Goal: Task Accomplishment & Management: Use online tool/utility

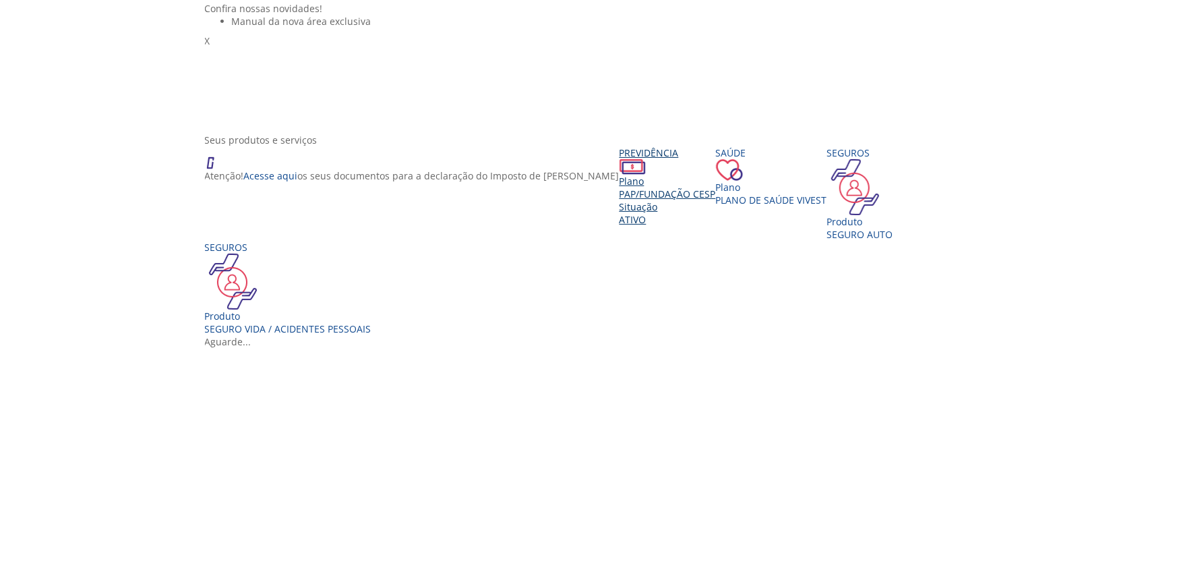
scroll to position [116, 0]
click at [827, 240] on div "SEGURO AUTO" at bounding box center [860, 233] width 66 height 13
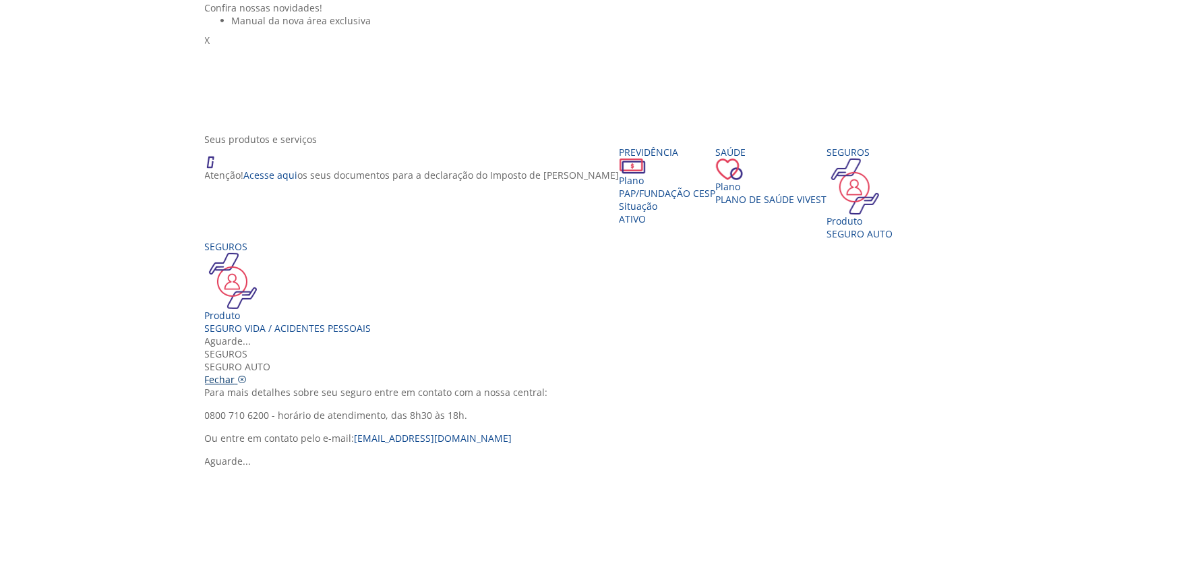
click at [247, 375] on icon "Vivest" at bounding box center [242, 379] width 9 height 9
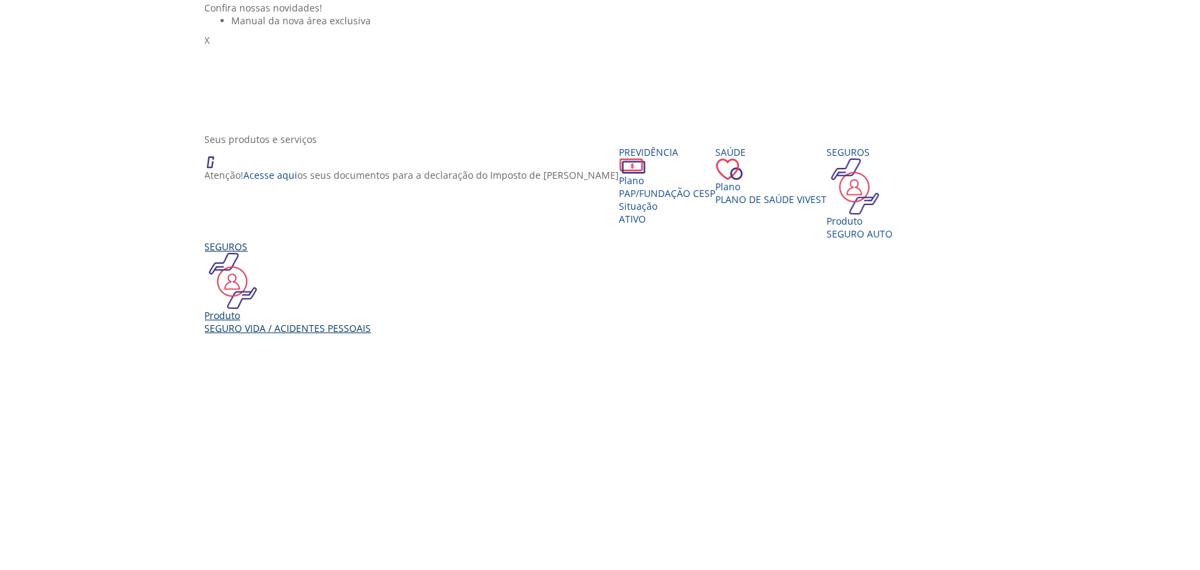
click at [205, 321] on div "Produto" at bounding box center [288, 315] width 166 height 13
click at [247, 495] on icon "Vivest" at bounding box center [242, 499] width 9 height 9
click at [619, 212] on div "Situação" at bounding box center [667, 206] width 96 height 13
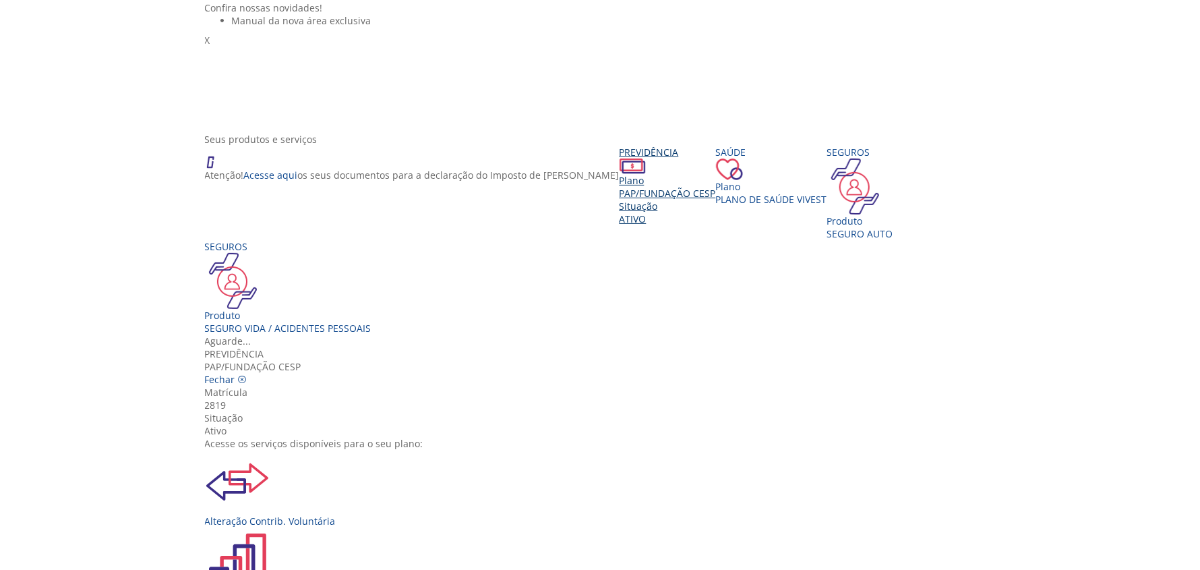
scroll to position [121, 0]
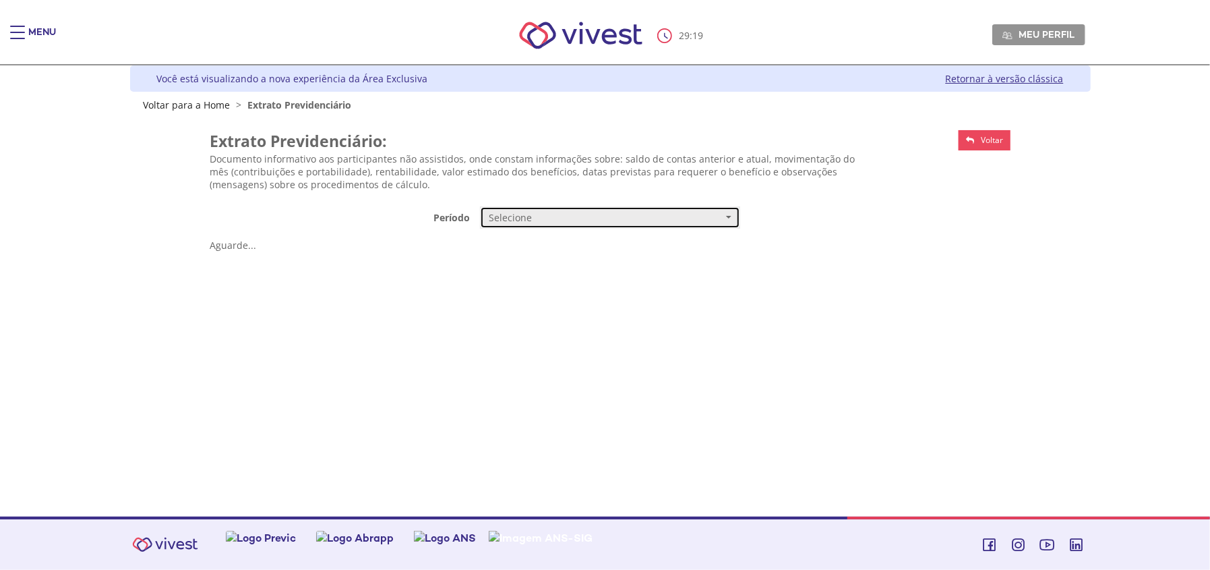
click at [576, 220] on span "Selecione" at bounding box center [606, 217] width 234 height 13
click at [528, 247] on link "Mensal" at bounding box center [610, 243] width 259 height 24
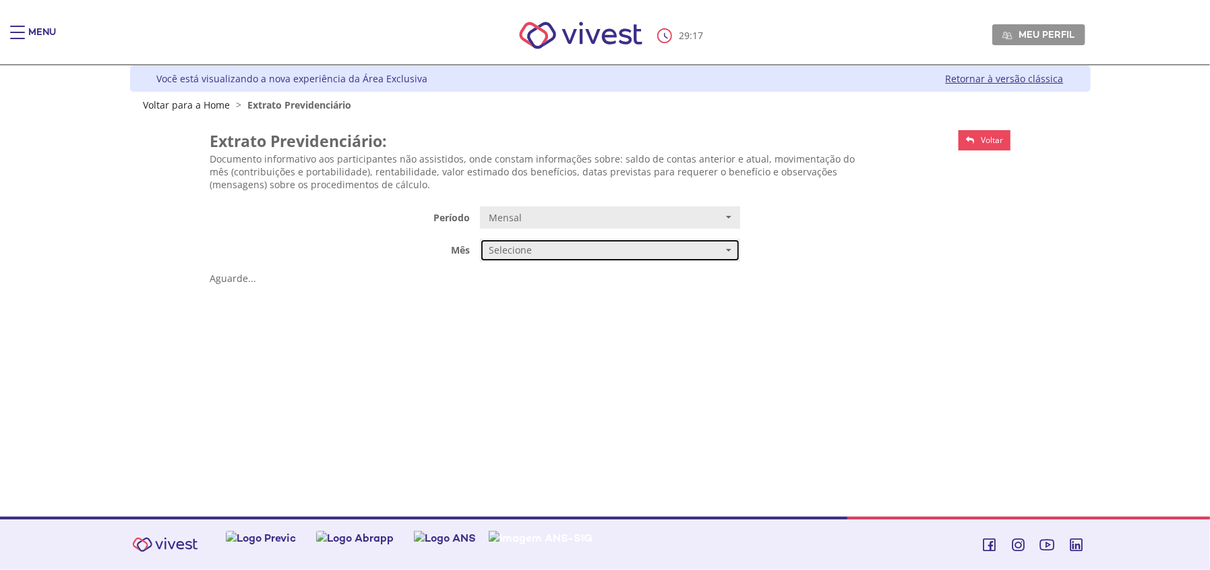
click at [532, 249] on span "Selecione" at bounding box center [606, 249] width 234 height 13
click at [527, 274] on span "JULHO/2025" at bounding box center [514, 276] width 46 height 10
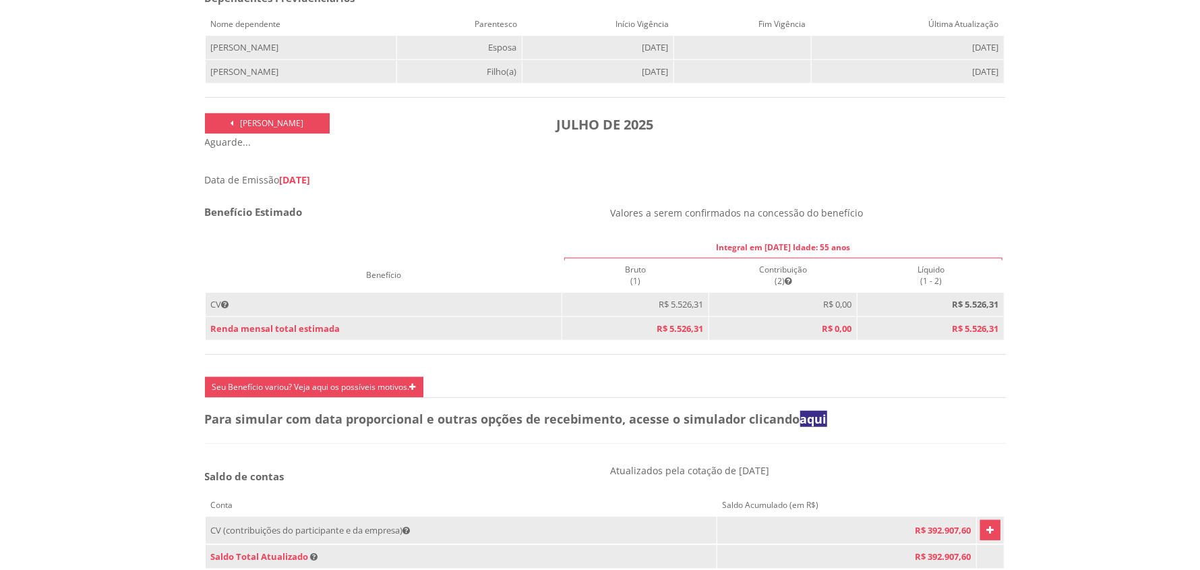
scroll to position [408, 0]
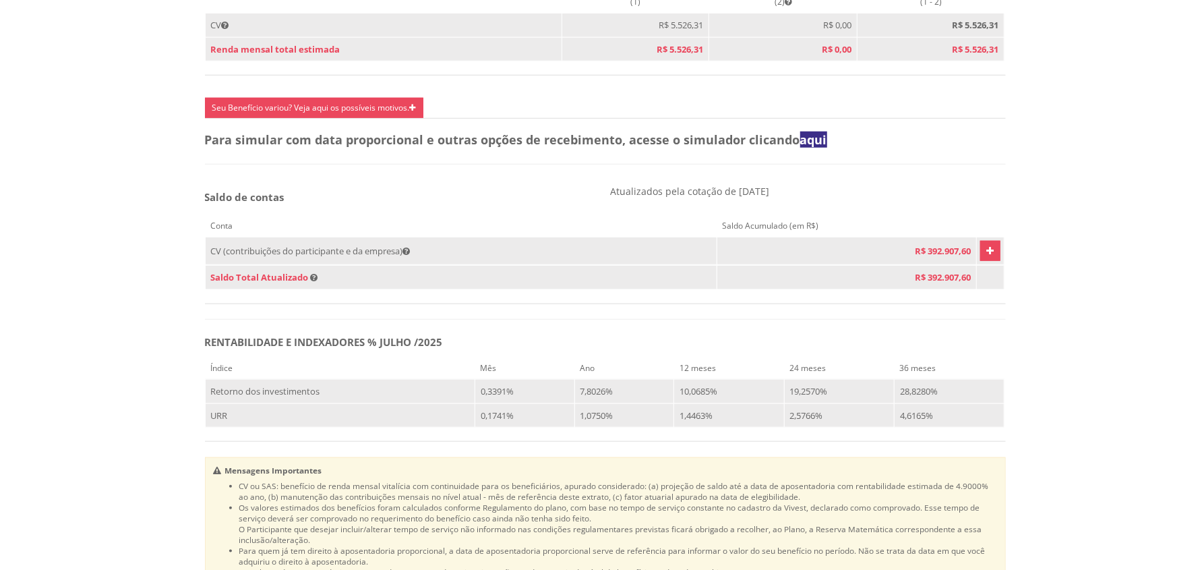
scroll to position [689, 0]
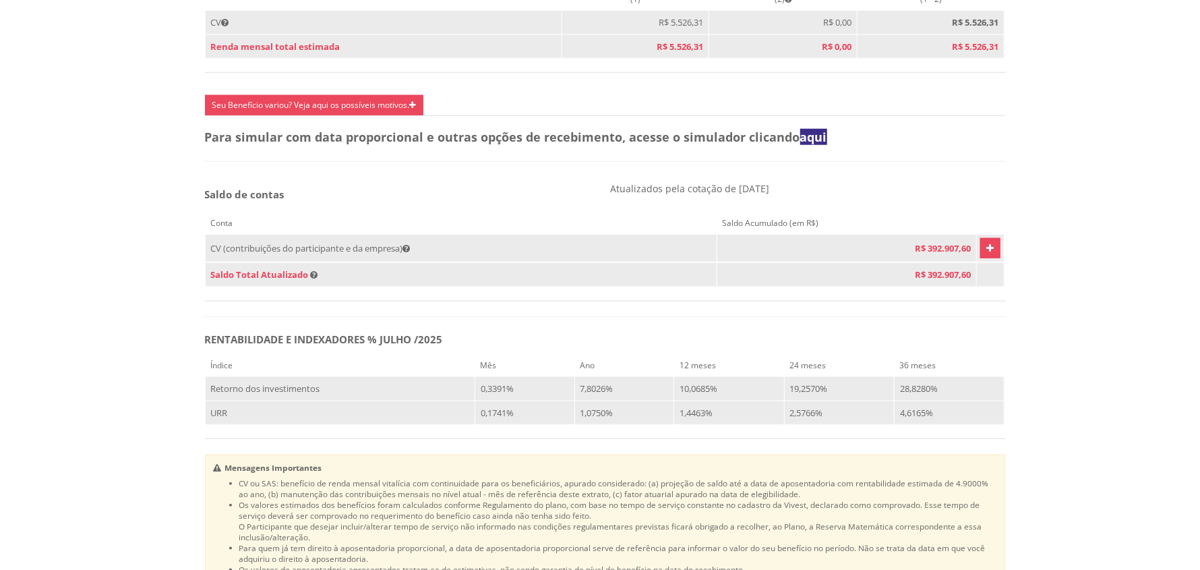
click at [987, 256] on icon "Vivest" at bounding box center [990, 248] width 7 height 16
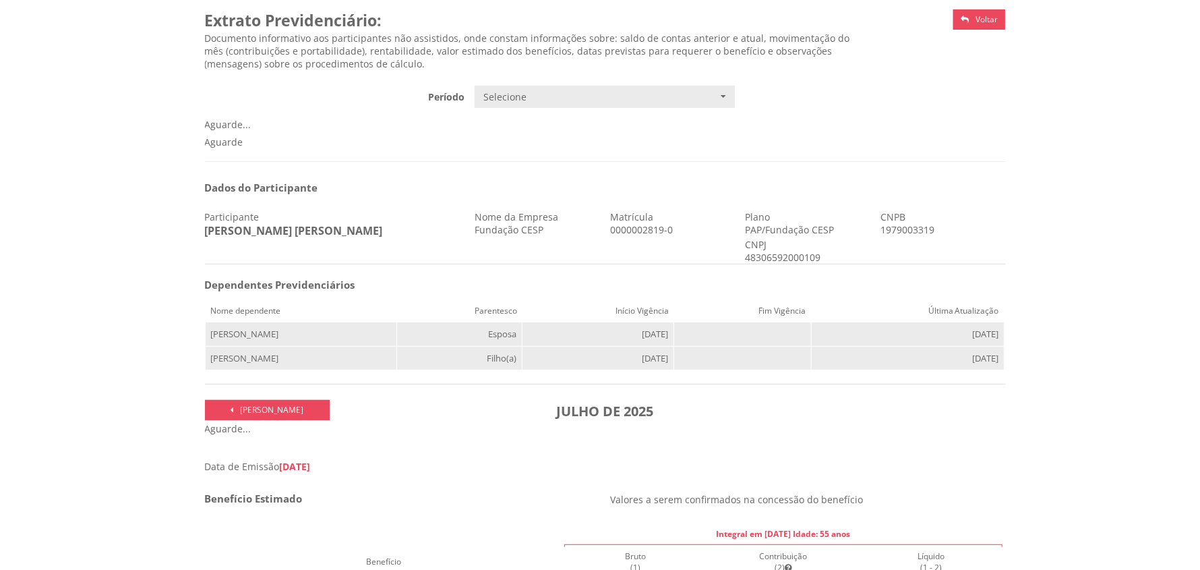
scroll to position [0, 0]
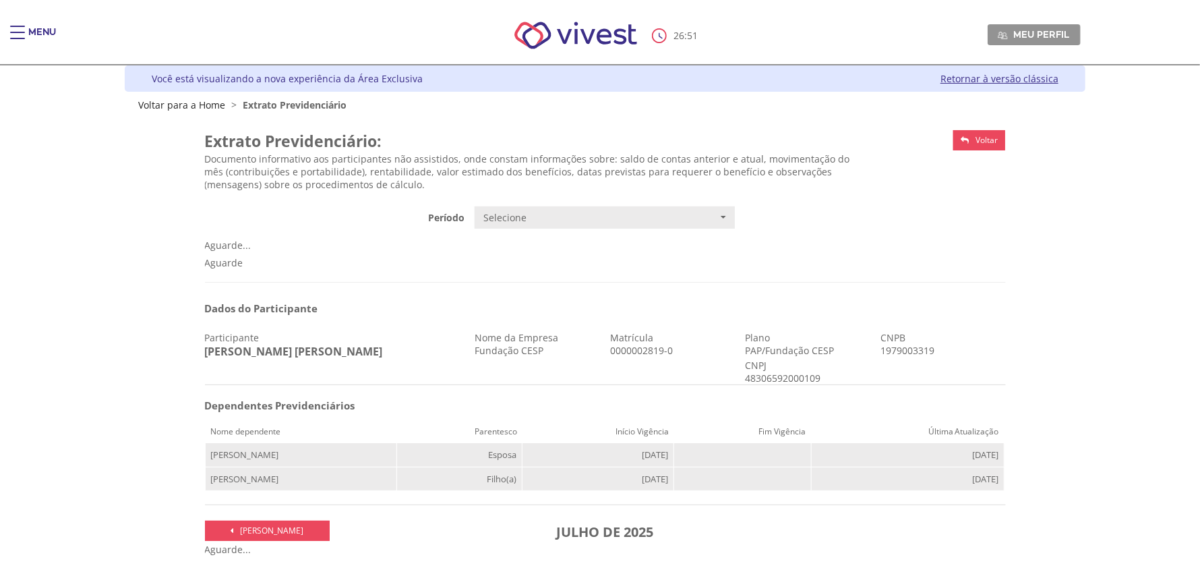
click at [985, 144] on span "Voltar" at bounding box center [986, 139] width 22 height 11
click at [970, 143] on link "Voltar" at bounding box center [979, 140] width 52 height 20
click at [978, 140] on span "Voltar" at bounding box center [986, 139] width 22 height 11
click at [184, 102] on link "Voltar para a Home" at bounding box center [181, 104] width 87 height 13
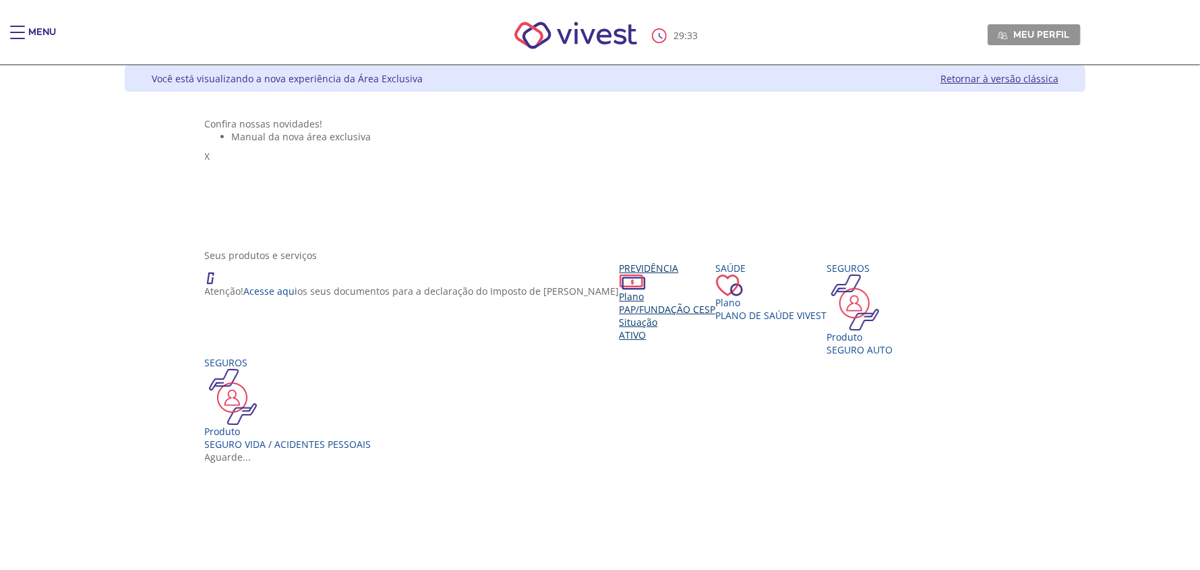
click at [619, 315] on span "PAP/Fundação CESP" at bounding box center [667, 309] width 96 height 13
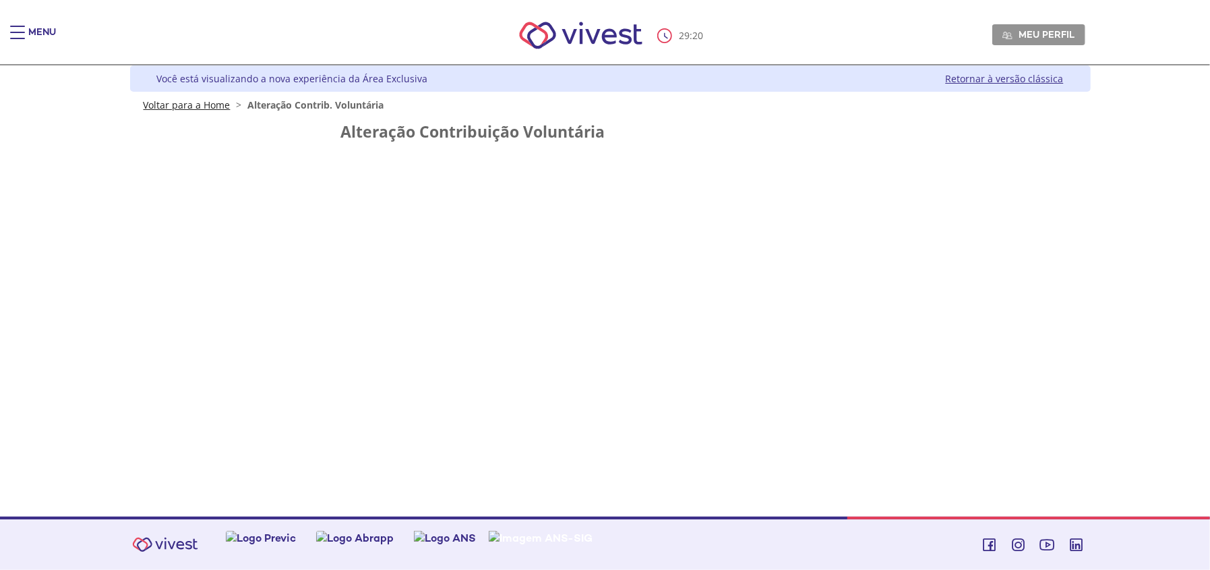
click at [221, 109] on link "Voltar para a Home" at bounding box center [187, 104] width 87 height 13
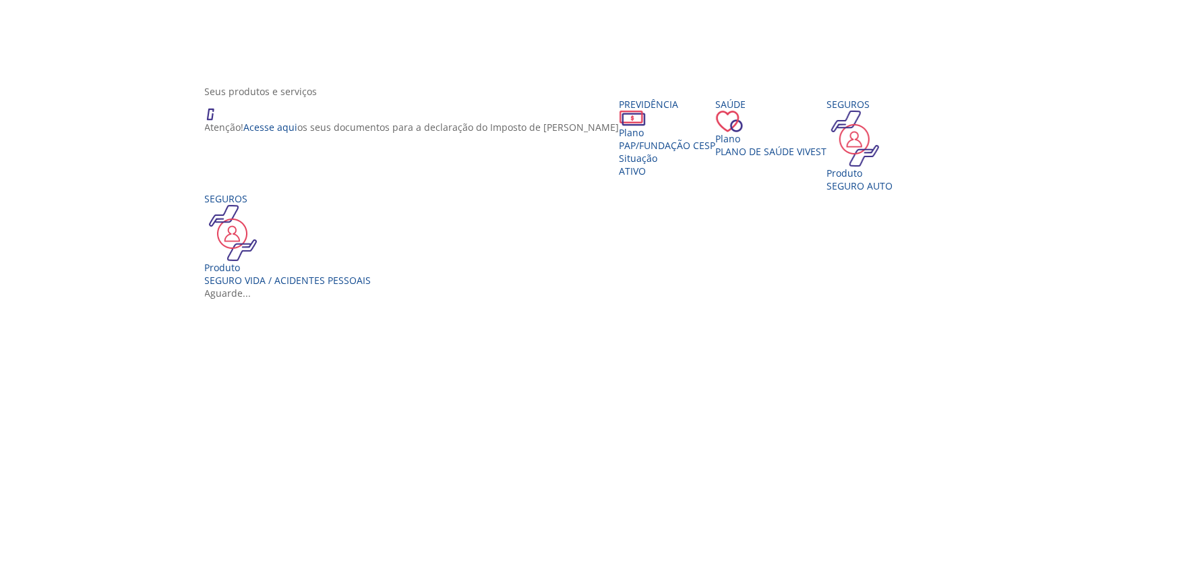
scroll to position [163, 0]
click at [619, 140] on div "Plano" at bounding box center [667, 133] width 96 height 13
click at [365, 287] on div "Vivest" at bounding box center [605, 287] width 801 height 0
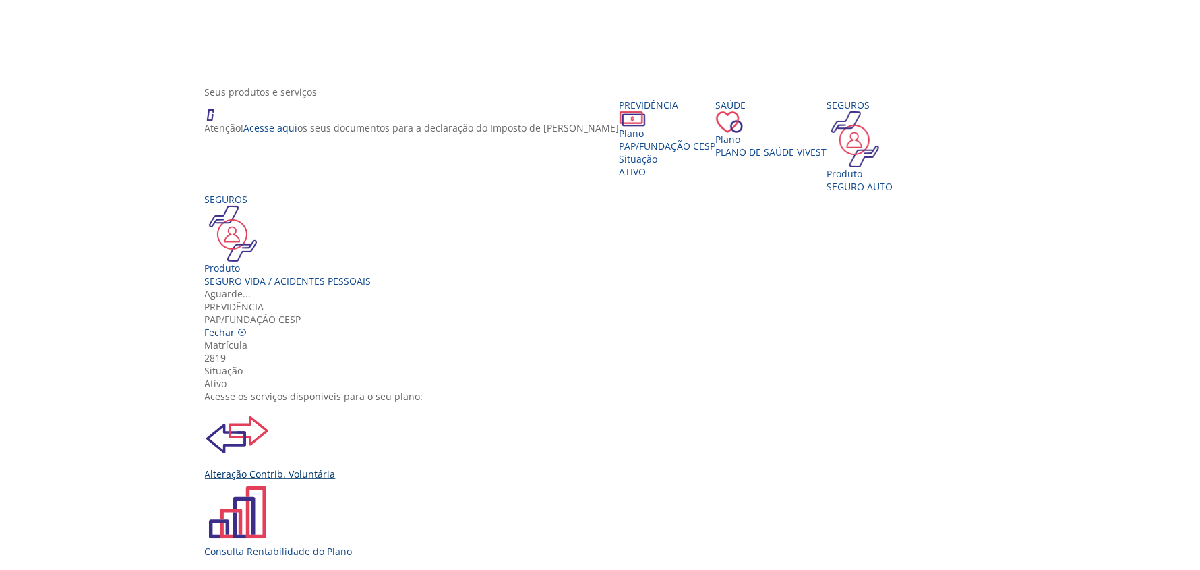
scroll to position [73, 0]
click at [416, 467] on div "Alteração Contrib. Voluntária" at bounding box center [605, 473] width 801 height 13
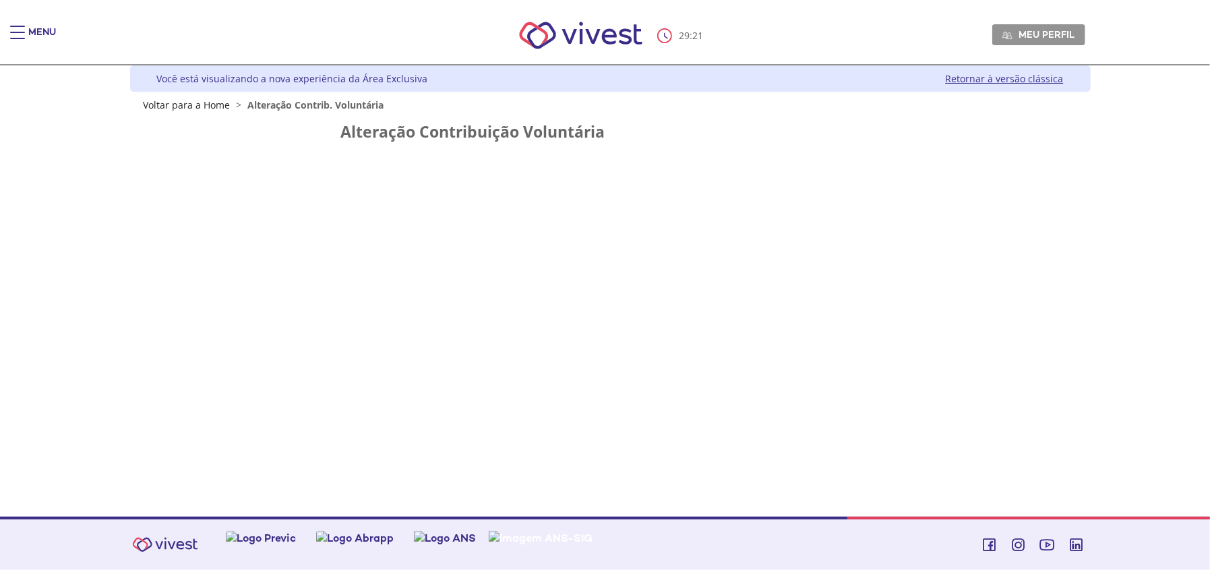
click at [16, 34] on div "Main header" at bounding box center [17, 39] width 15 height 27
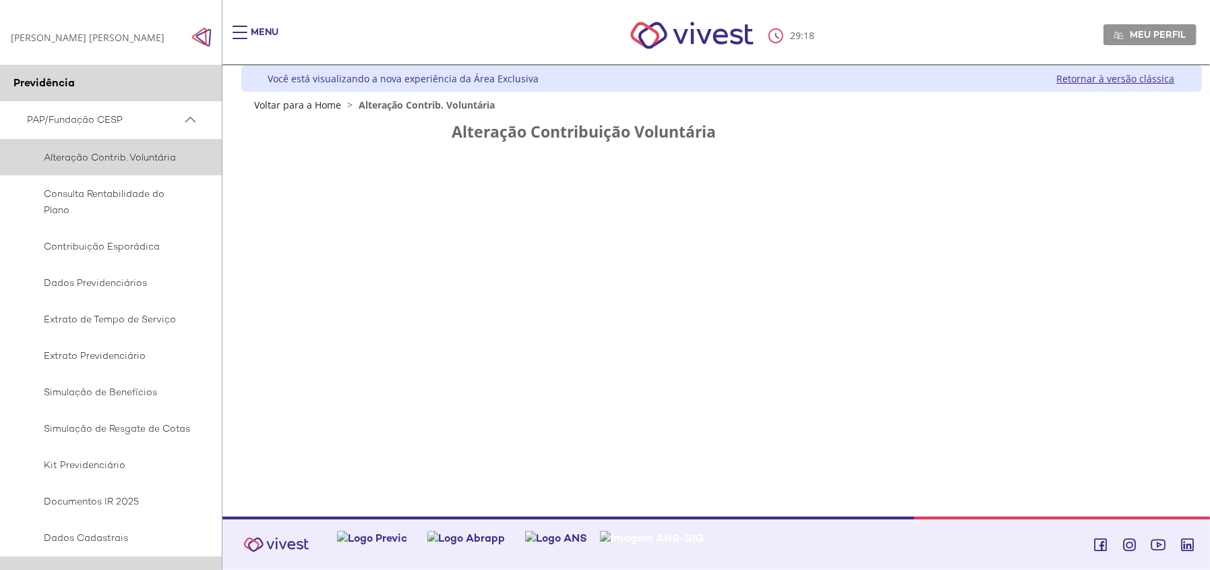
click at [122, 161] on span "Alteração Contrib. Voluntária" at bounding box center [109, 157] width 164 height 16
click at [336, 29] on div "29 : 34 Meu perfil Alterar Senha Sair" at bounding box center [716, 35] width 960 height 57
click at [596, 133] on h2 "Alteração Contribuição Voluntária" at bounding box center [721, 131] width 539 height 17
click at [130, 158] on span "Alteração Contrib. Voluntária" at bounding box center [109, 157] width 164 height 16
click at [204, 37] on img "Click to close side navigation." at bounding box center [201, 37] width 20 height 20
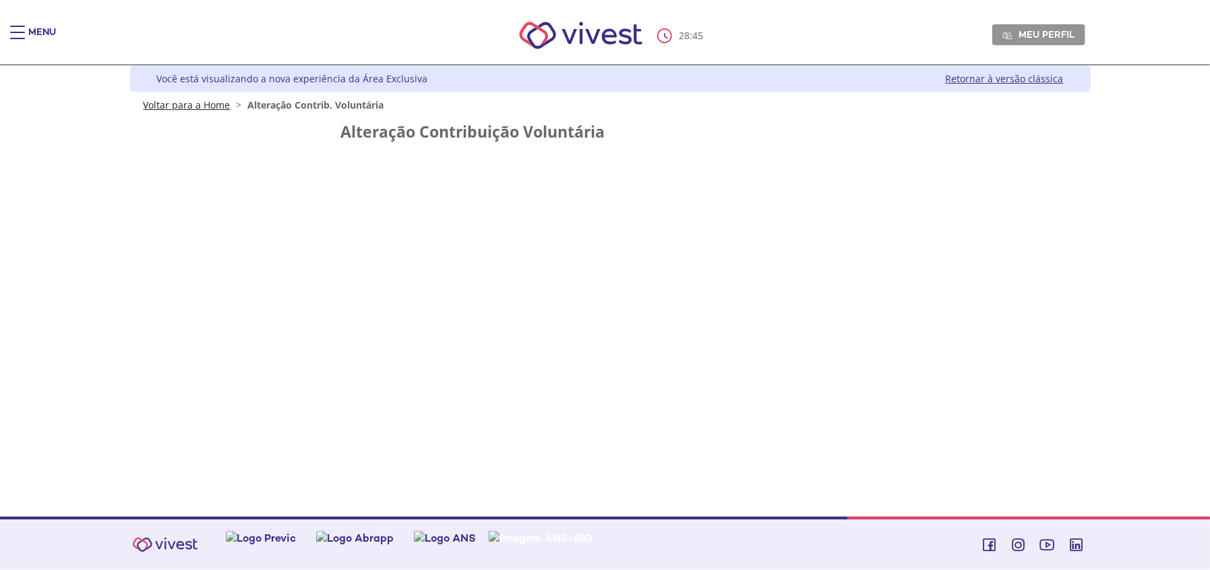
click at [191, 104] on link "Voltar para a Home" at bounding box center [187, 104] width 87 height 13
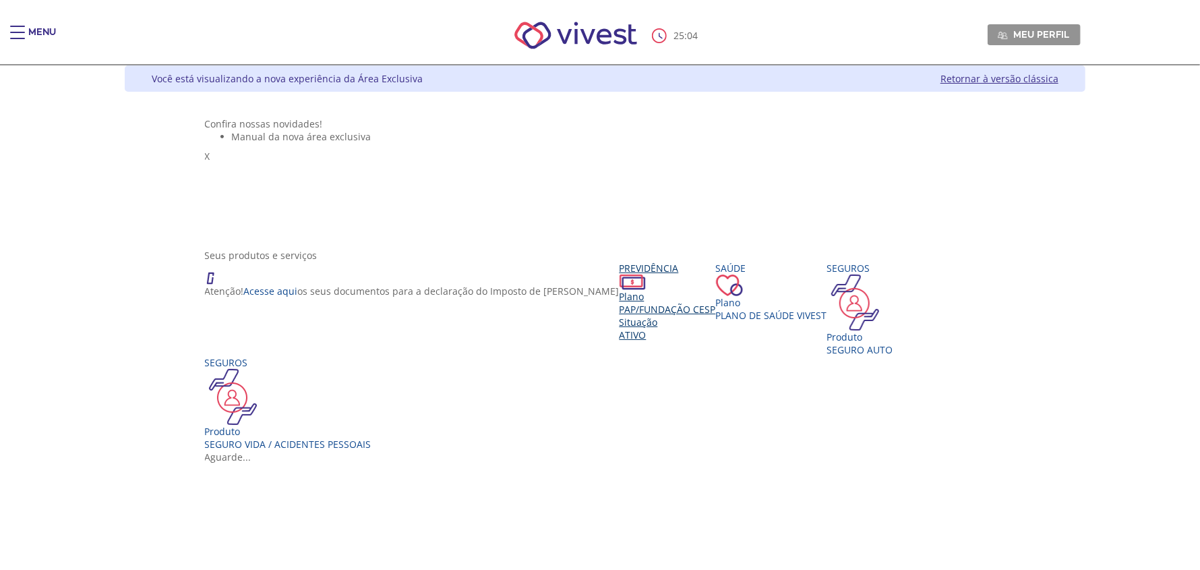
click at [619, 315] on span "PAP/Fundação CESP" at bounding box center [667, 309] width 96 height 13
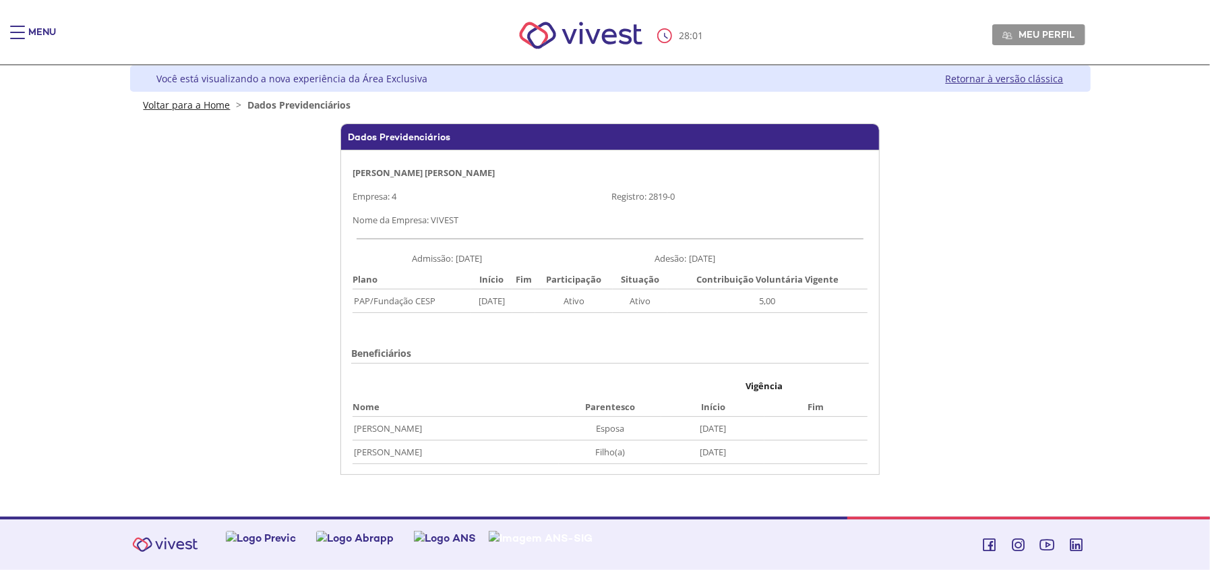
click at [211, 102] on link "Voltar para a Home" at bounding box center [187, 104] width 87 height 13
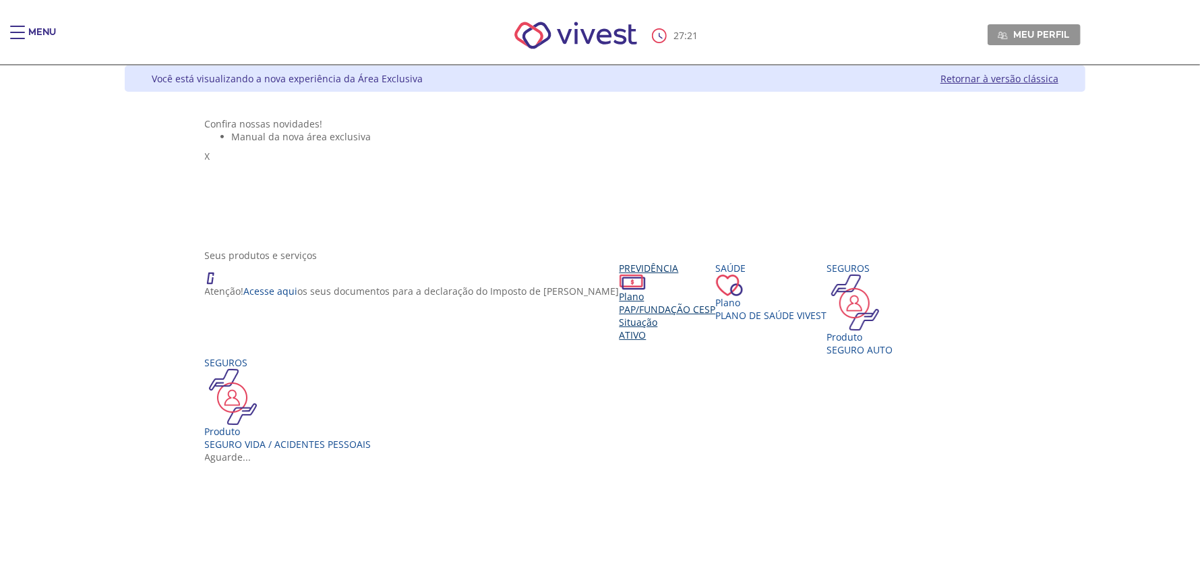
click at [619, 315] on span "PAP/Fundação CESP" at bounding box center [667, 309] width 96 height 13
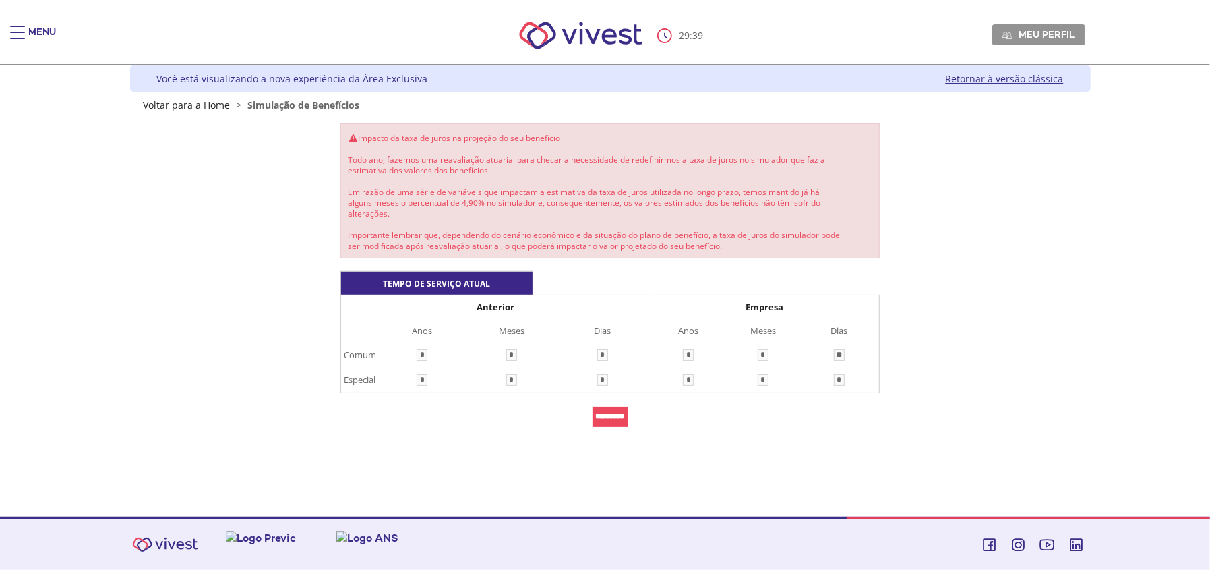
click at [616, 416] on input "*********" at bounding box center [610, 416] width 36 height 20
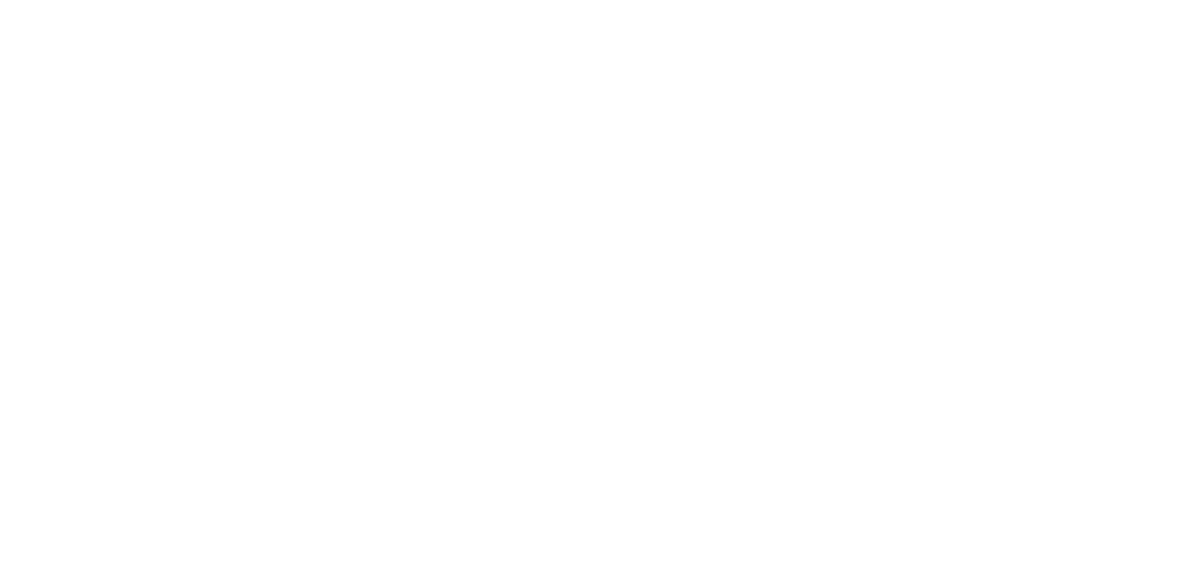
scroll to position [123, 0]
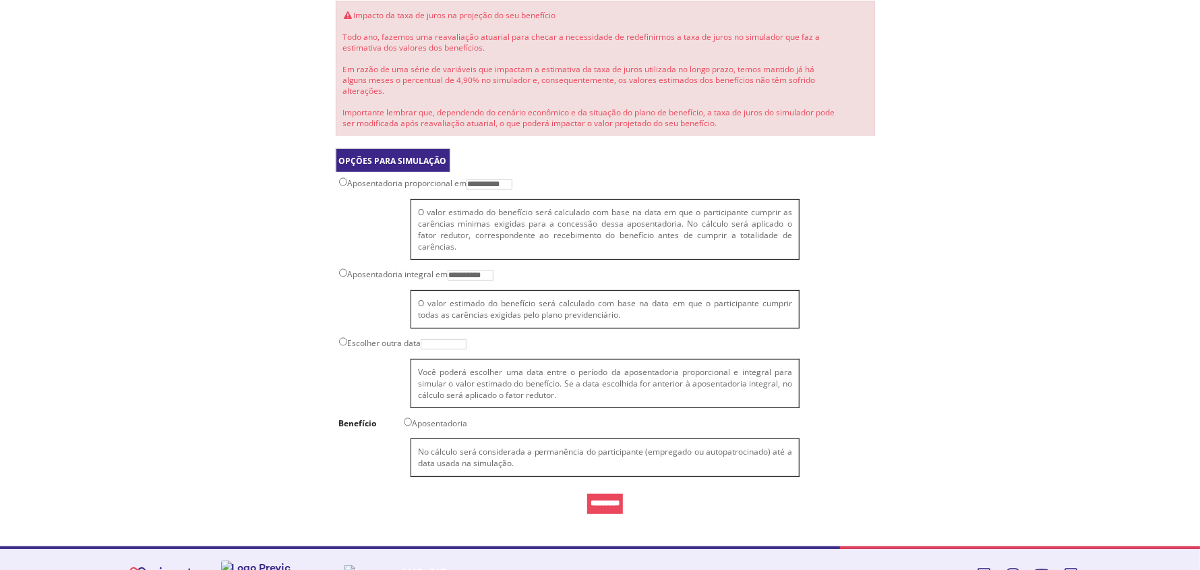
click at [611, 493] on input "*********" at bounding box center [605, 503] width 36 height 20
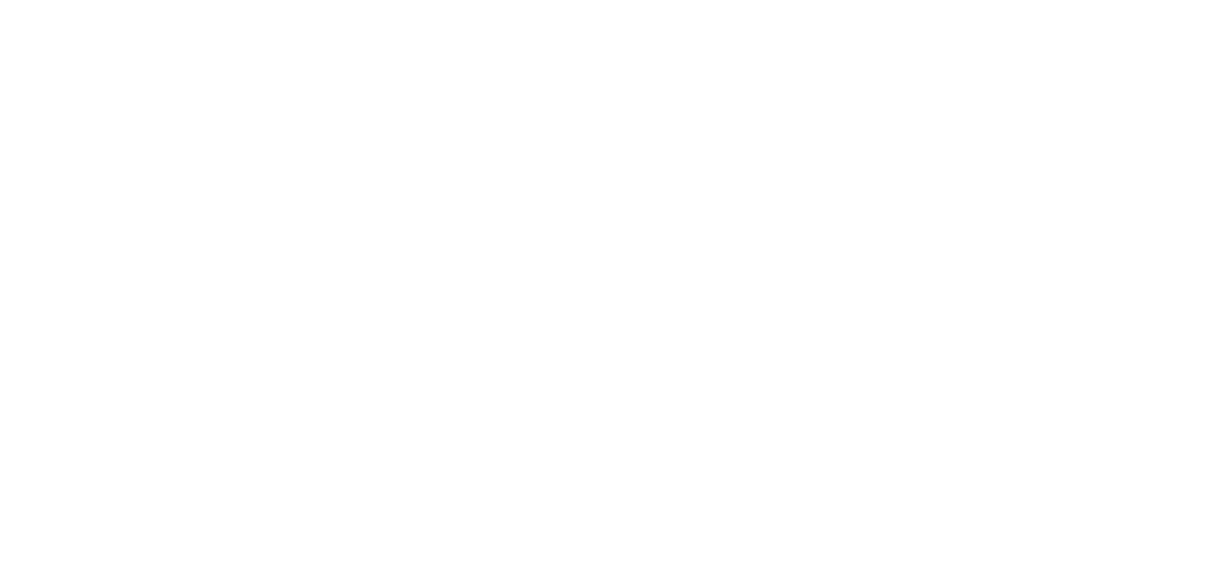
click at [611, 480] on div at bounding box center [605, 285] width 1210 height 570
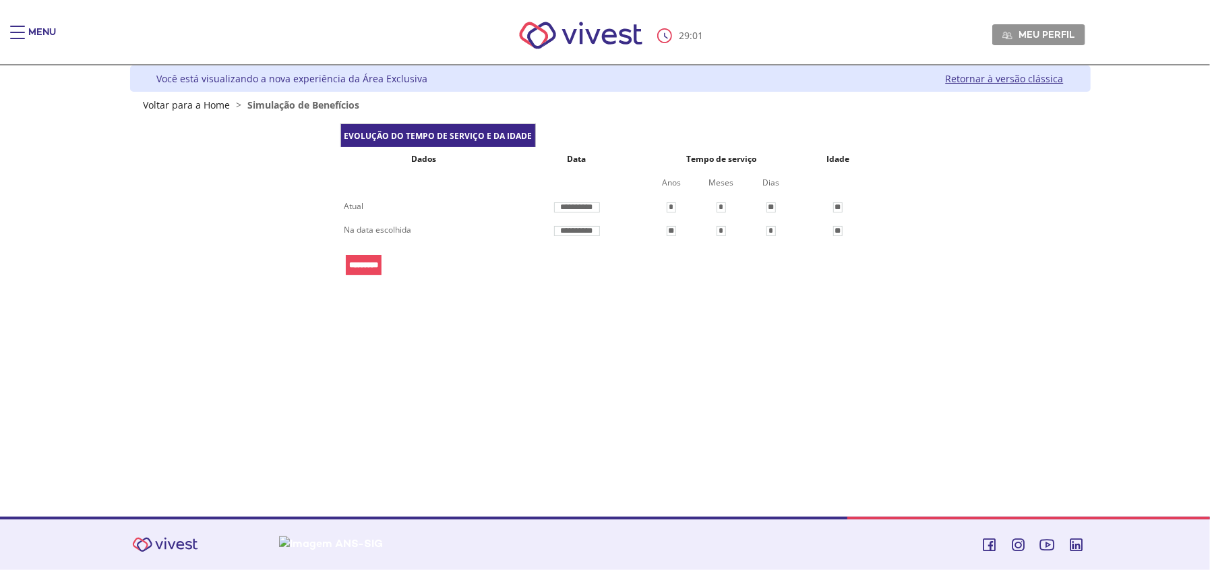
click at [373, 264] on input "*********" at bounding box center [364, 265] width 36 height 20
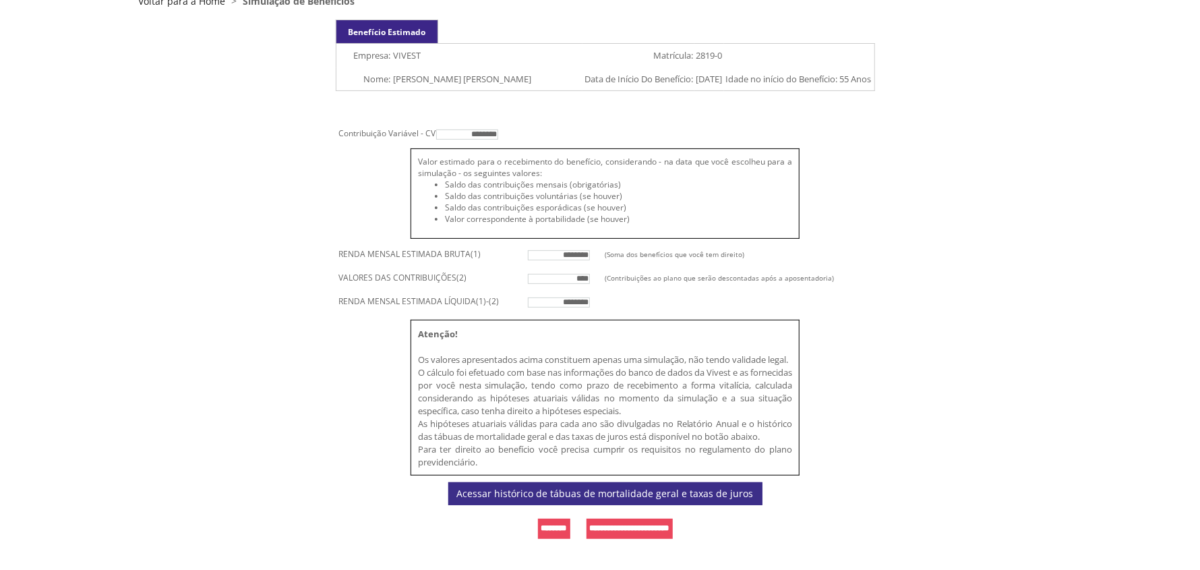
scroll to position [167, 0]
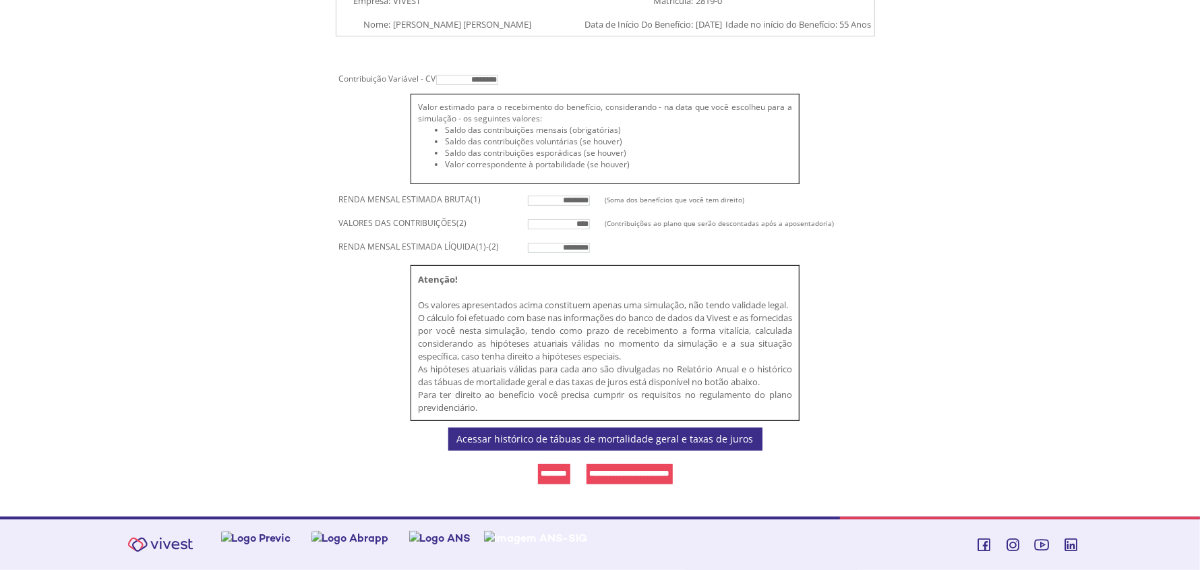
click at [372, 348] on form "Contribuição Variável - CV ******** Valor estimado para o recebimento do benefí…" at bounding box center [605, 267] width 539 height 448
